Goal: Information Seeking & Learning: Compare options

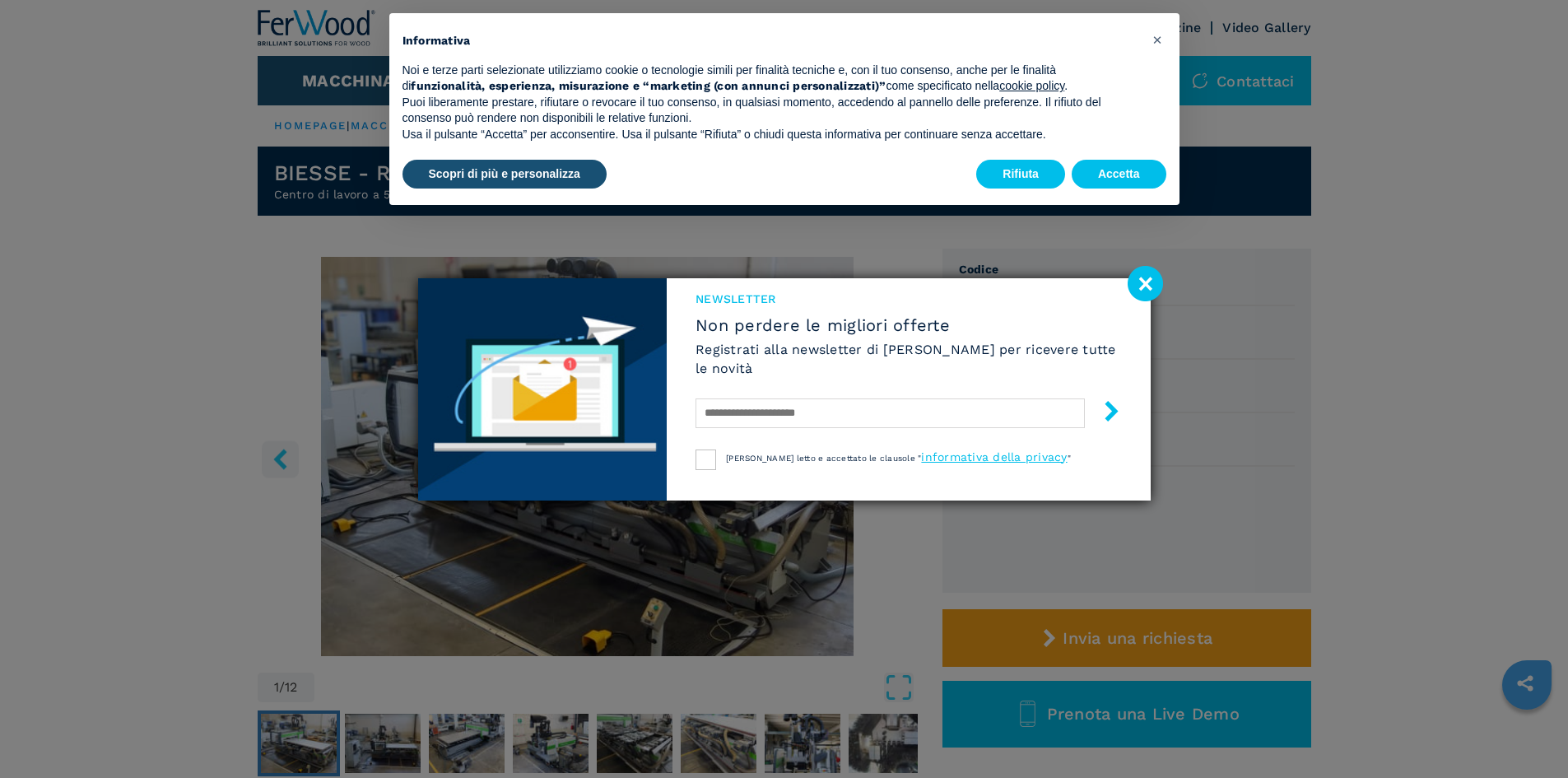
click at [1156, 287] on image at bounding box center [1145, 283] width 35 height 35
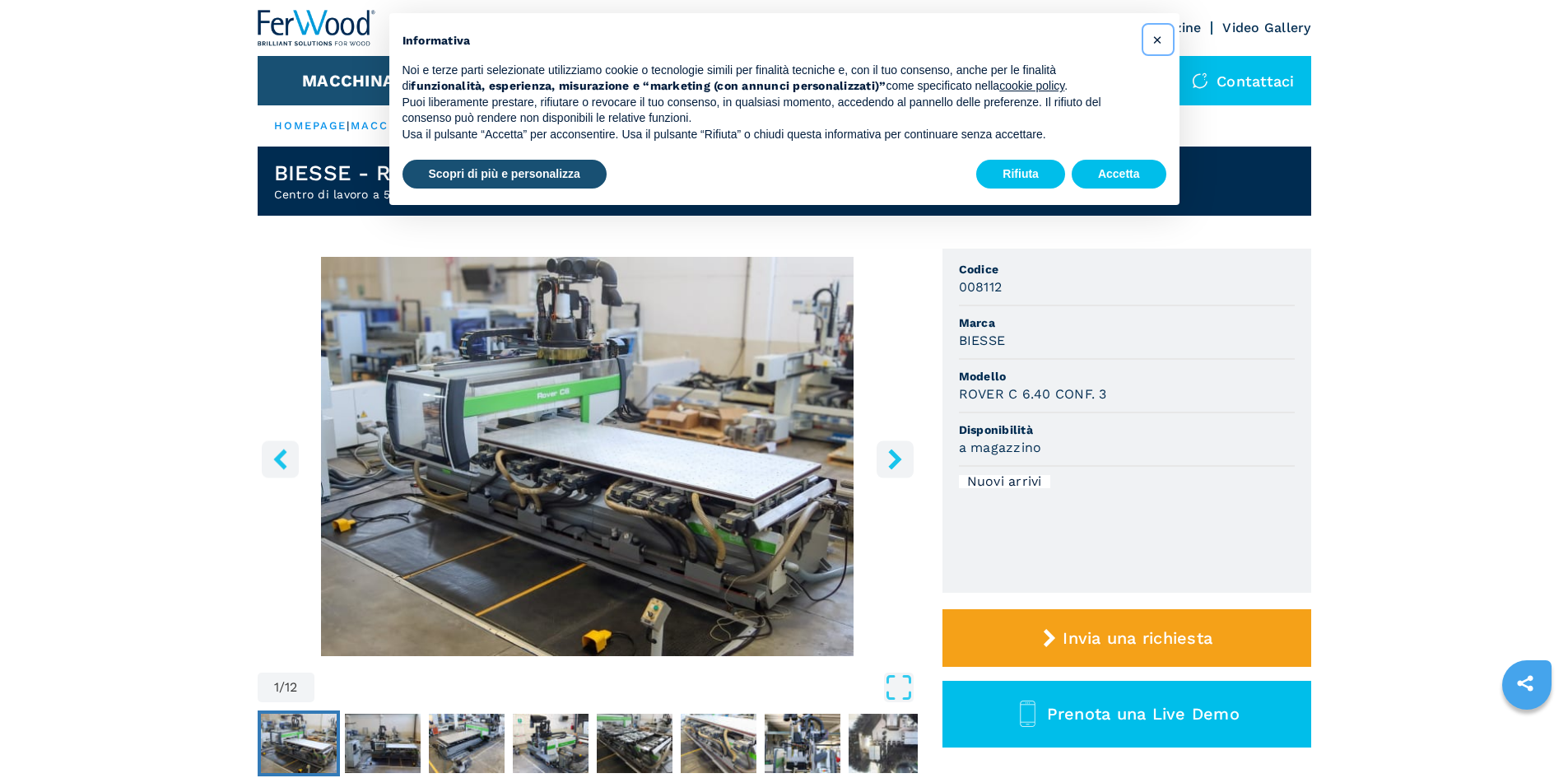
click at [1159, 42] on span "×" at bounding box center [1157, 40] width 10 height 19
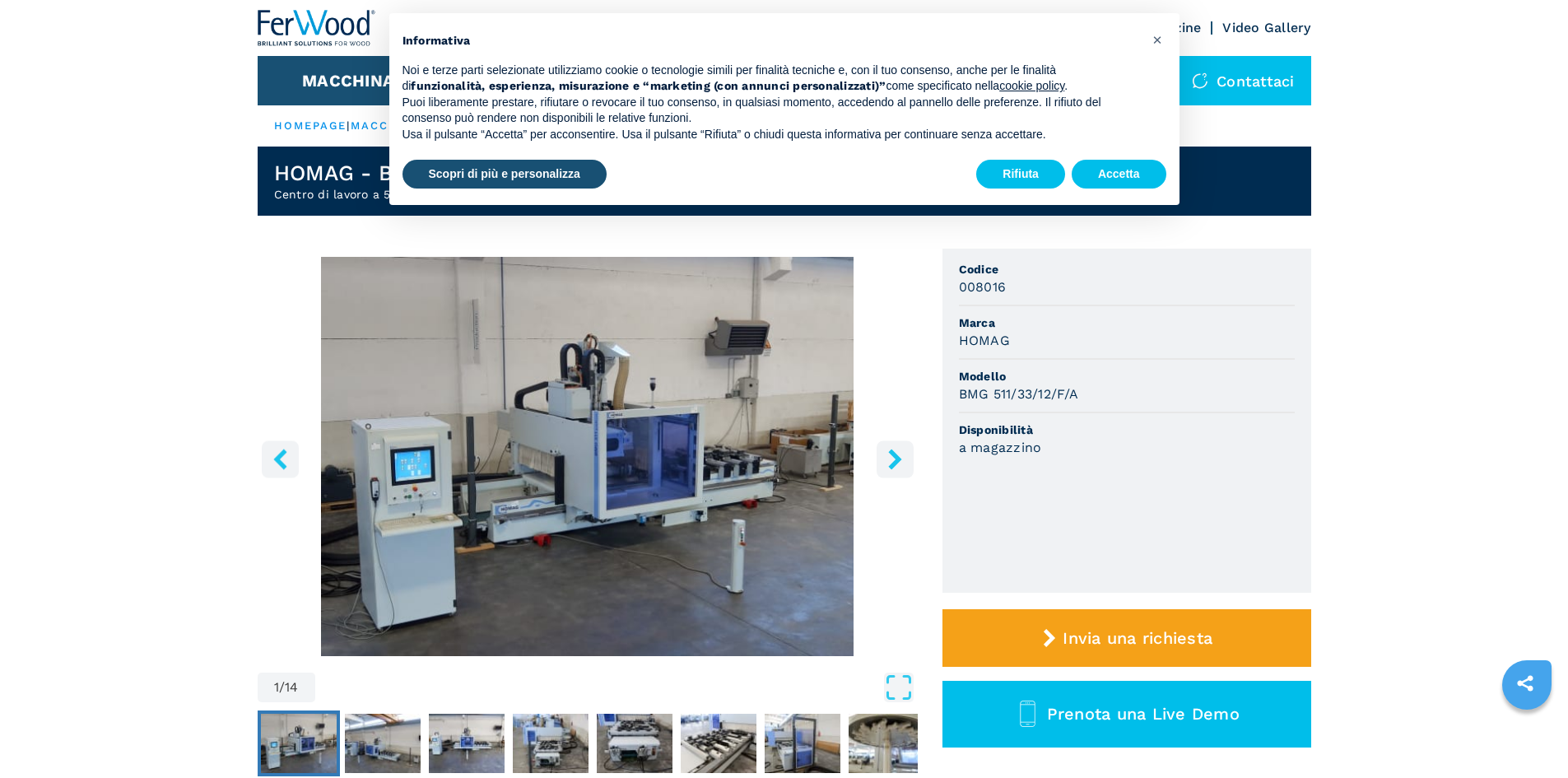
click at [890, 461] on icon "right-button" at bounding box center [895, 458] width 20 height 20
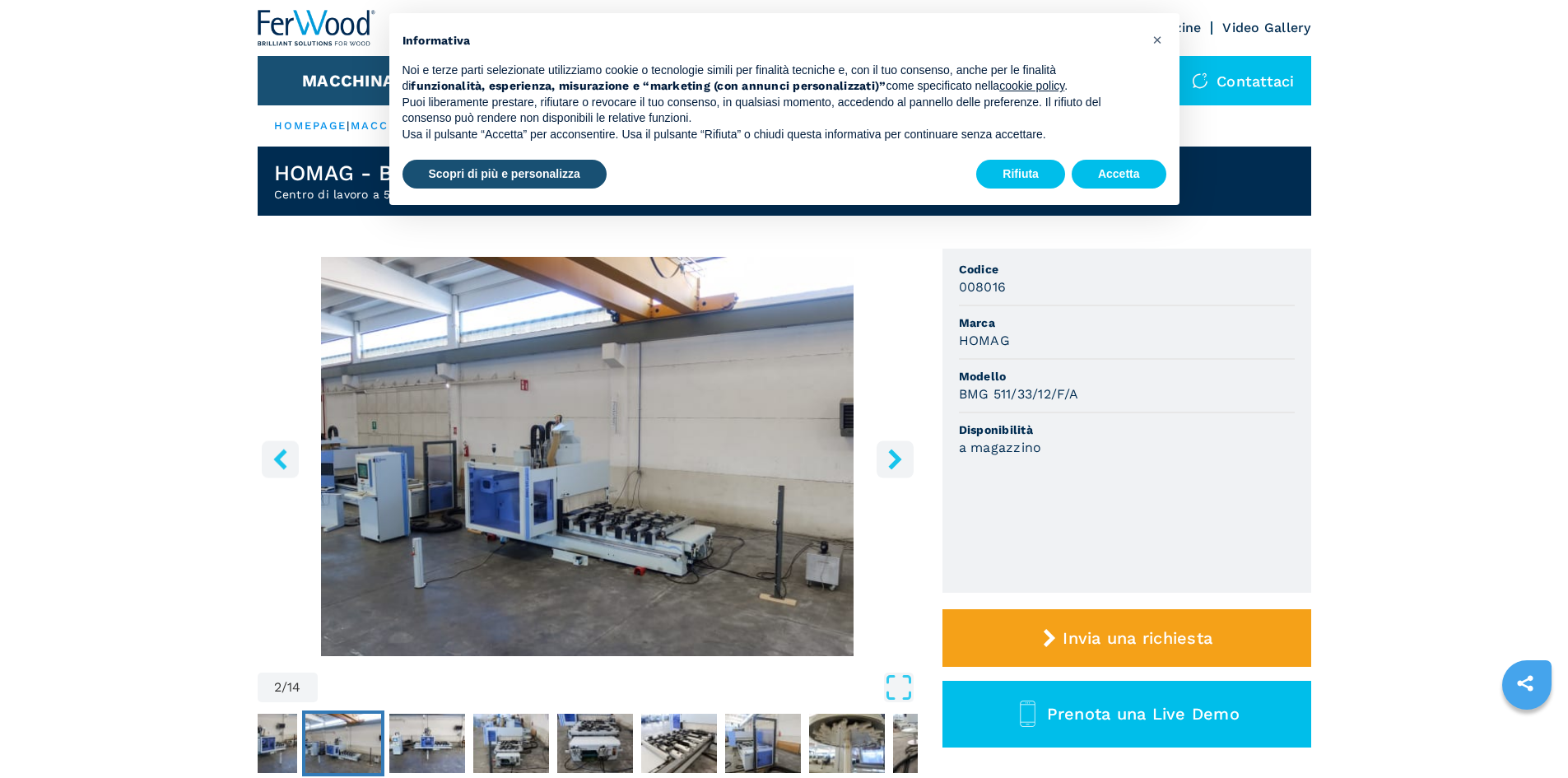
click at [890, 461] on icon "right-button" at bounding box center [895, 458] width 20 height 20
click at [894, 457] on icon "right-button" at bounding box center [895, 458] width 13 height 20
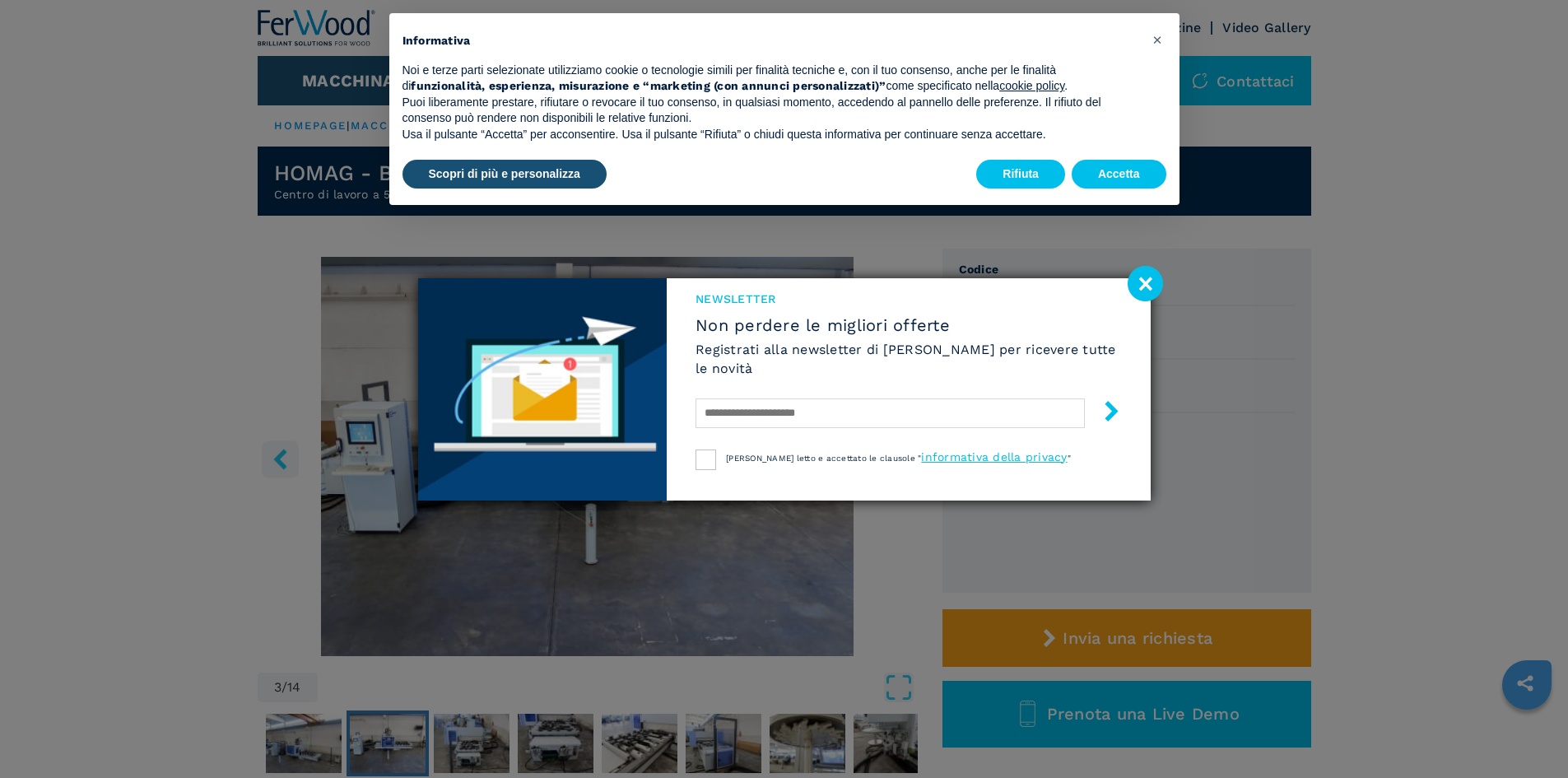
click at [921, 457] on span "informativa della privacy" at bounding box center [994, 456] width 146 height 13
click at [1134, 282] on image at bounding box center [1145, 283] width 35 height 35
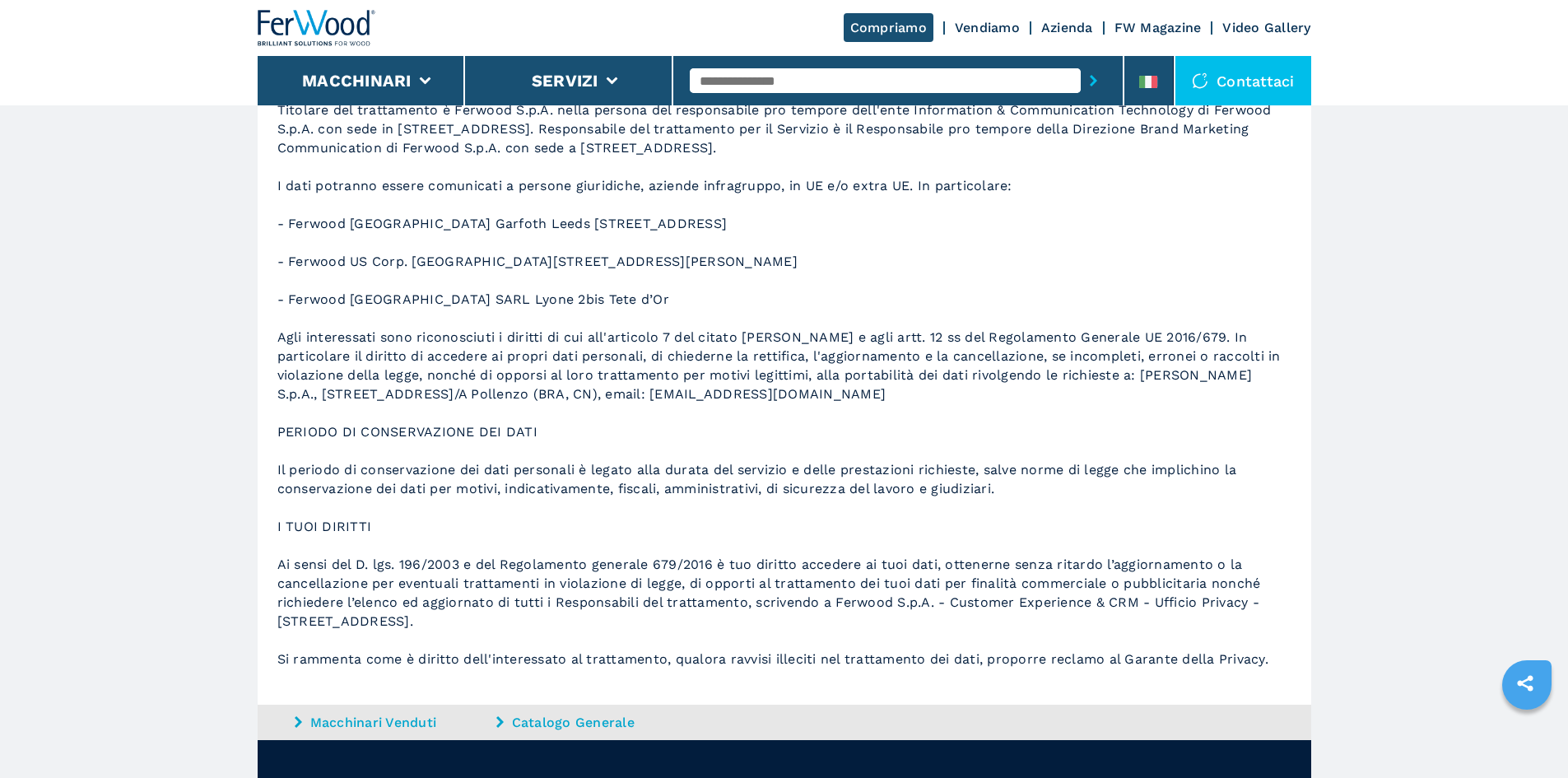
scroll to position [1256, 0]
